Goal: Find specific page/section: Find specific page/section

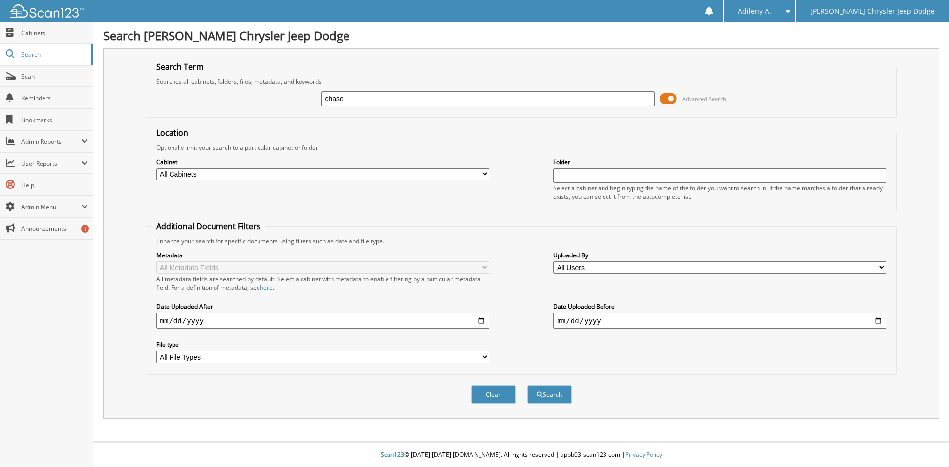
type input "chase"
click at [527, 386] on button "Search" at bounding box center [549, 395] width 44 height 18
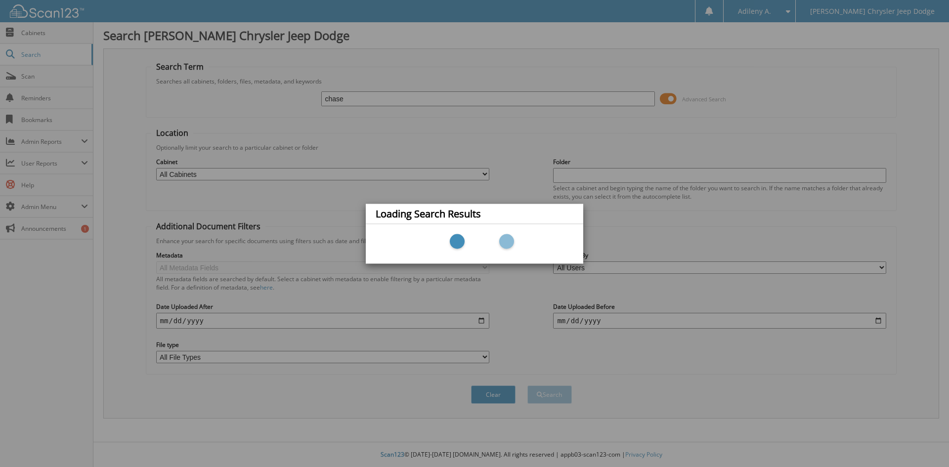
click at [833, 190] on div "Loading Search Results" at bounding box center [474, 233] width 949 height 467
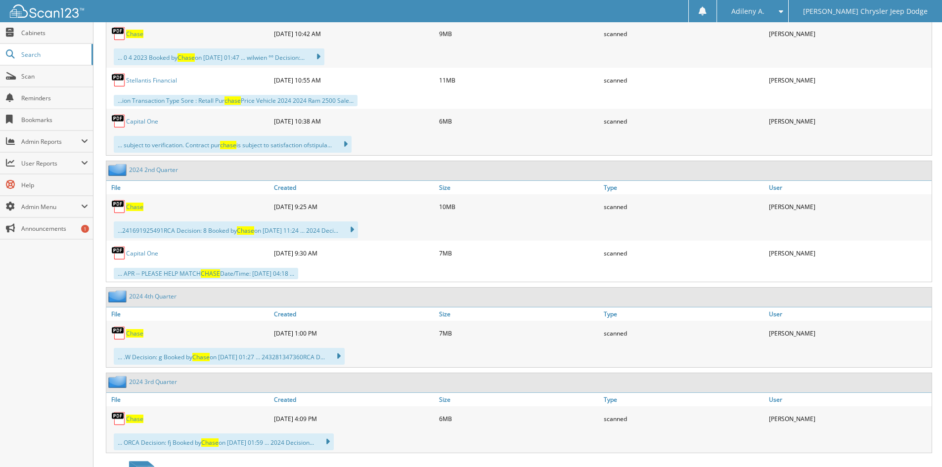
scroll to position [23382, 0]
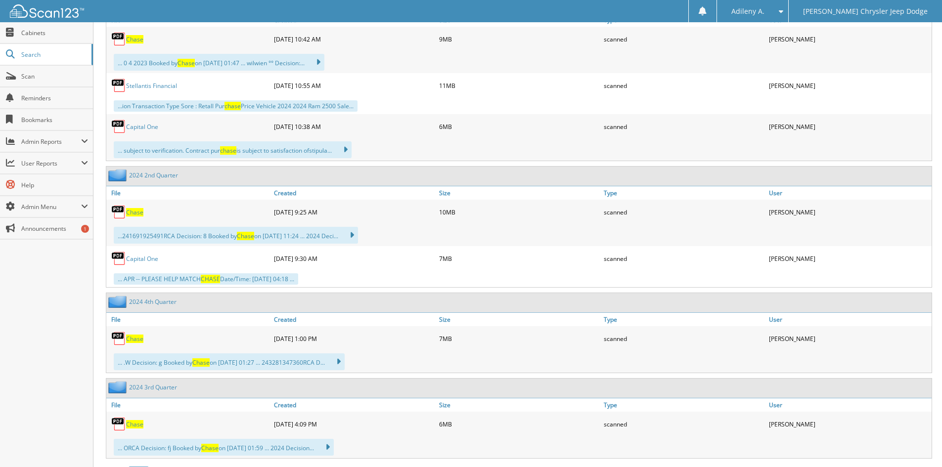
click at [132, 211] on span "Chase" at bounding box center [134, 212] width 17 height 8
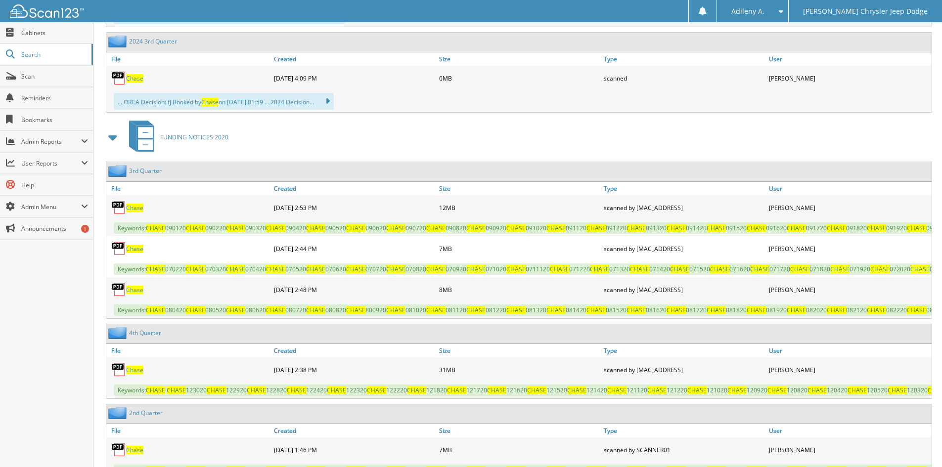
click at [74, 402] on div "Close Cabinets Search Scan Reminders Bookmarks Admin Reports File Counts" at bounding box center [46, 244] width 93 height 445
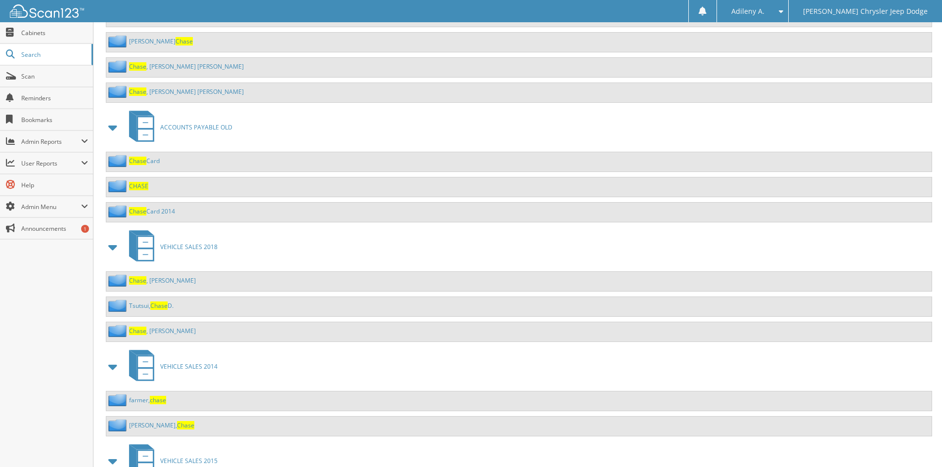
scroll to position [26943, 0]
click at [139, 166] on span "Chase" at bounding box center [137, 161] width 17 height 8
